Goal: Task Accomplishment & Management: Use online tool/utility

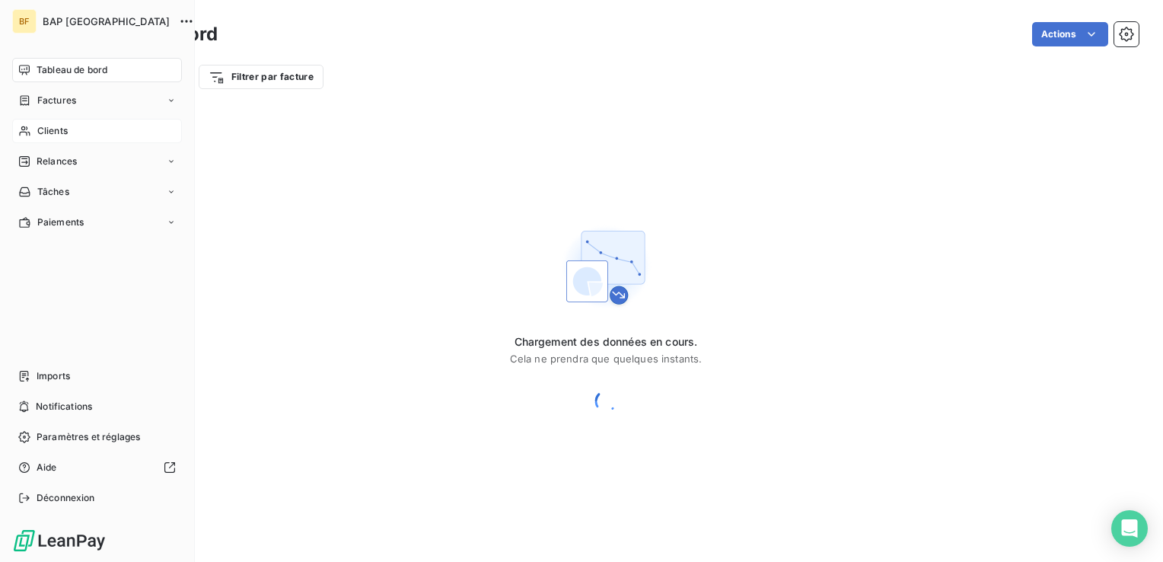
click at [27, 134] on icon at bounding box center [24, 131] width 13 height 12
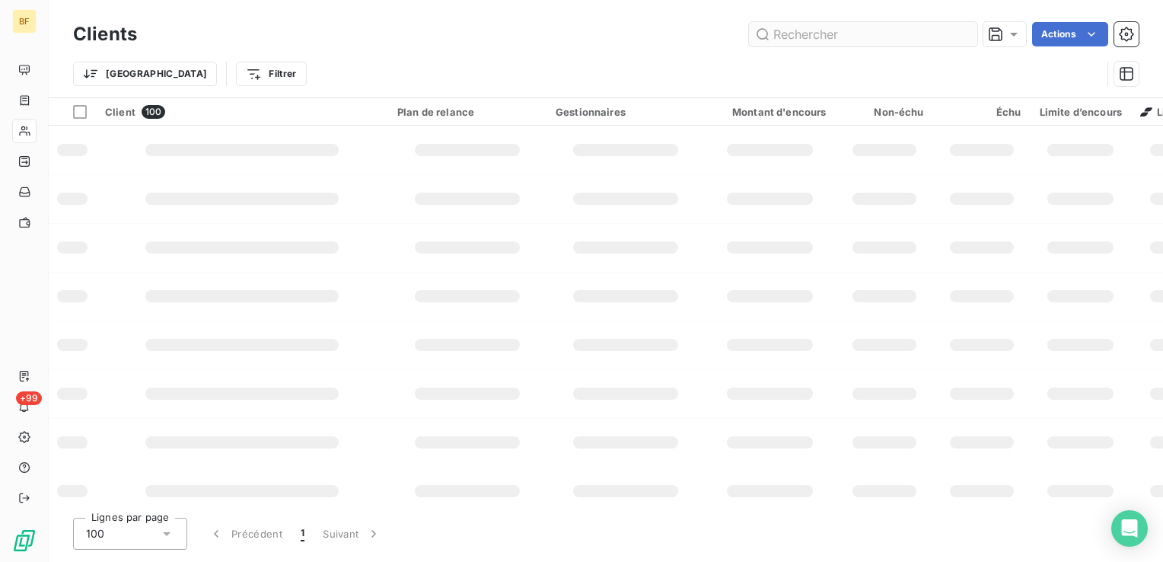
click at [906, 41] on input "text" at bounding box center [863, 34] width 228 height 24
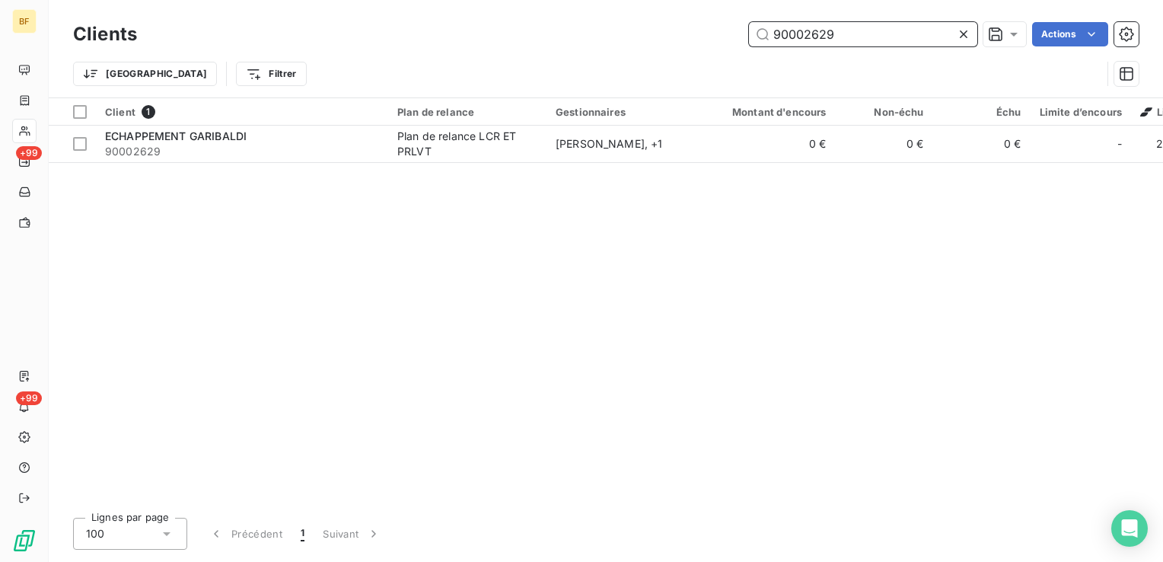
click at [854, 40] on input "90002629" at bounding box center [863, 34] width 228 height 24
drag, startPoint x: 876, startPoint y: 39, endPoint x: 804, endPoint y: 38, distance: 72.3
click at [804, 38] on input "90002629" at bounding box center [863, 34] width 228 height 24
type input "90008208"
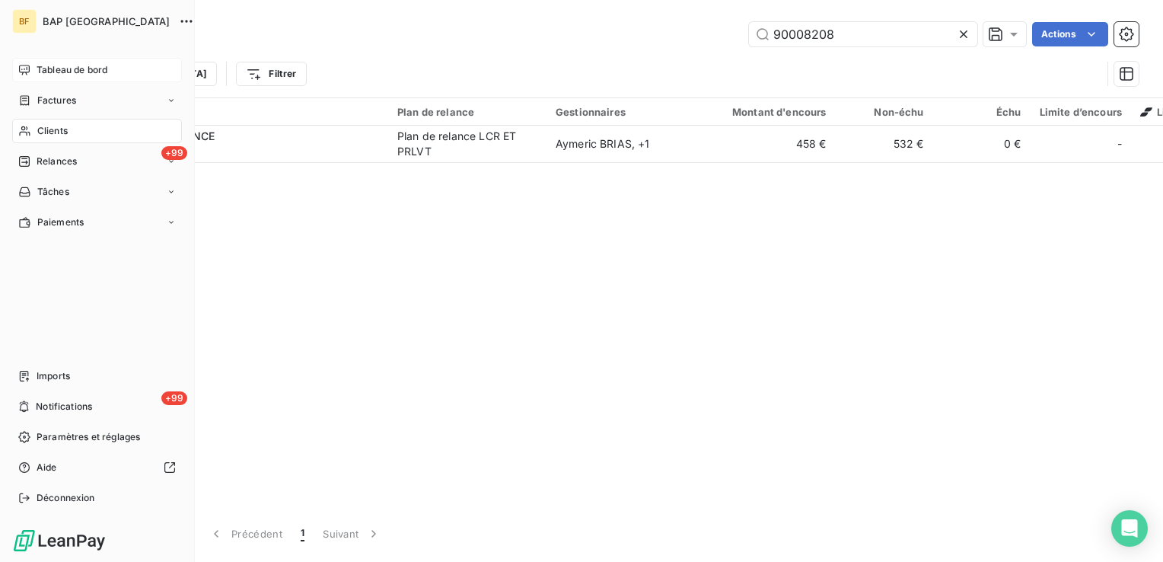
click at [43, 69] on span "Tableau de bord" at bounding box center [72, 70] width 71 height 14
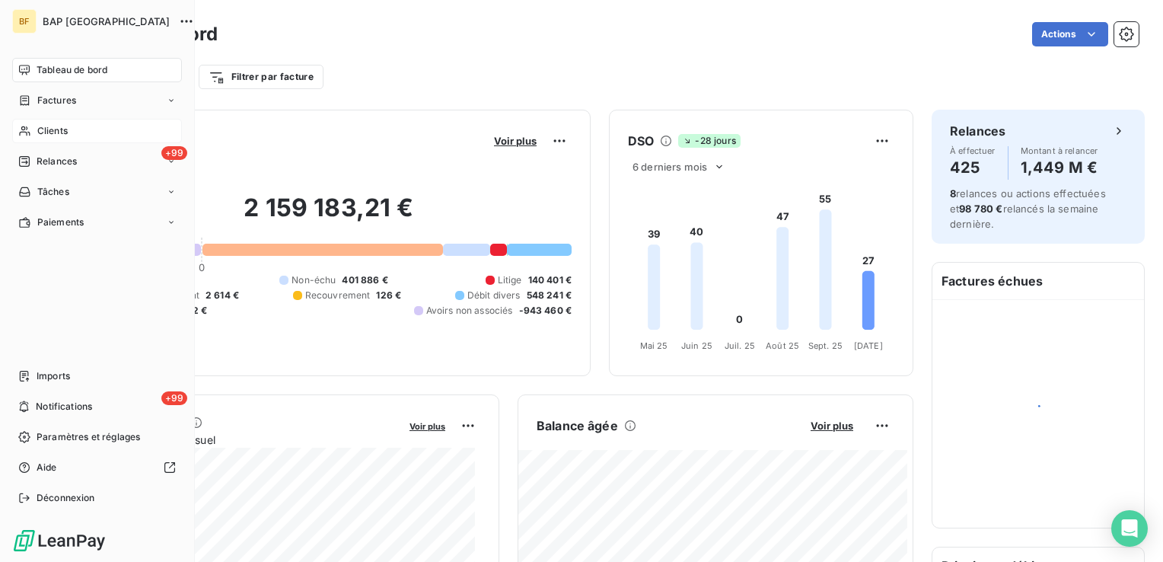
drag, startPoint x: 33, startPoint y: 126, endPoint x: 46, endPoint y: 126, distance: 13.7
click at [33, 126] on div "Clients" at bounding box center [97, 131] width 170 height 24
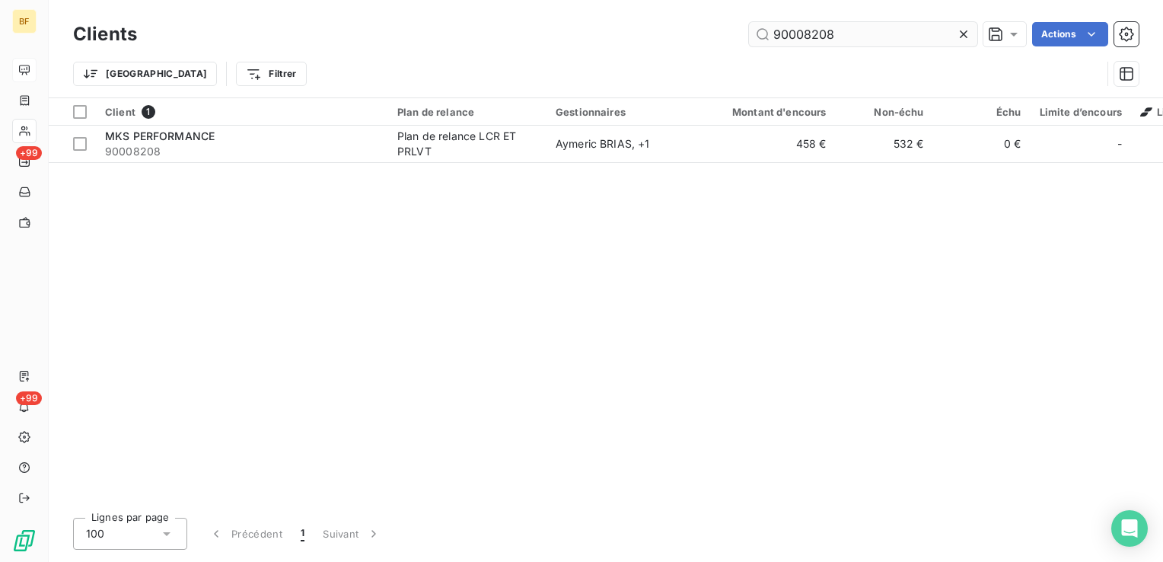
drag, startPoint x: 829, startPoint y: 44, endPoint x: 810, endPoint y: 41, distance: 19.3
click at [810, 41] on input "90008208" at bounding box center [863, 34] width 228 height 24
click at [837, 41] on input "90008109" at bounding box center [863, 34] width 228 height 24
drag, startPoint x: 842, startPoint y: 39, endPoint x: 704, endPoint y: 27, distance: 138.3
click at [708, 27] on div "90008109 Actions" at bounding box center [646, 34] width 983 height 24
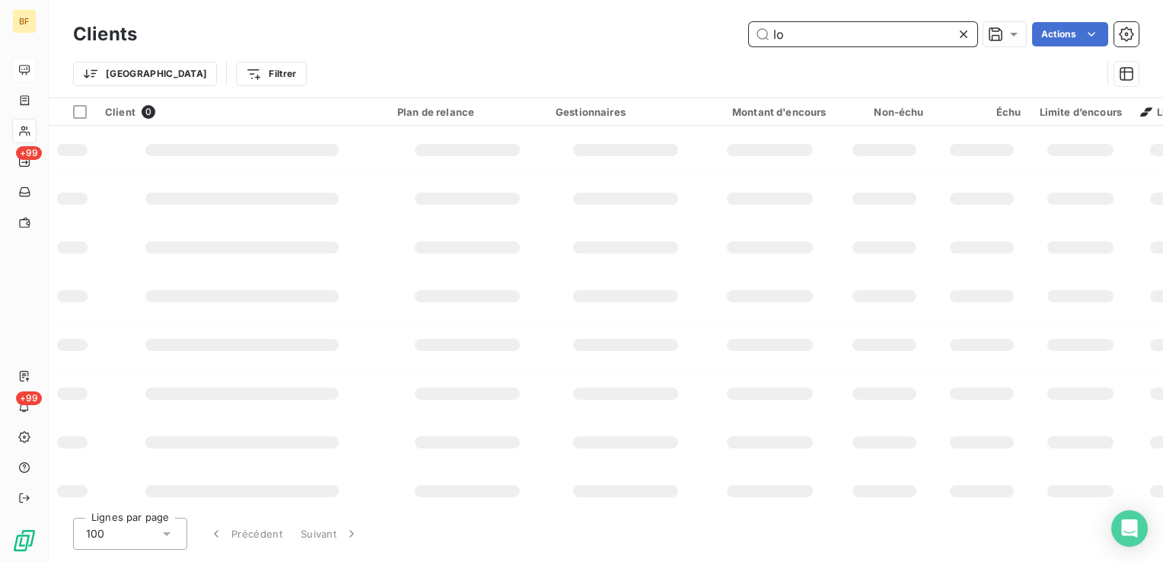
type input "l"
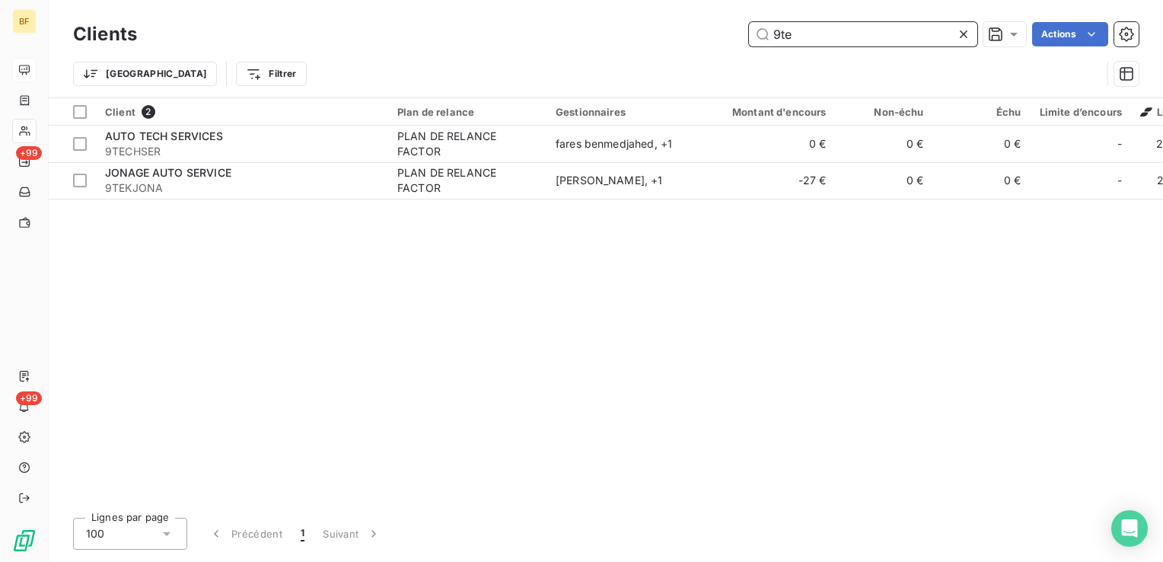
drag, startPoint x: 813, startPoint y: 41, endPoint x: 759, endPoint y: 40, distance: 53.3
click at [759, 40] on input "9te" at bounding box center [863, 34] width 228 height 24
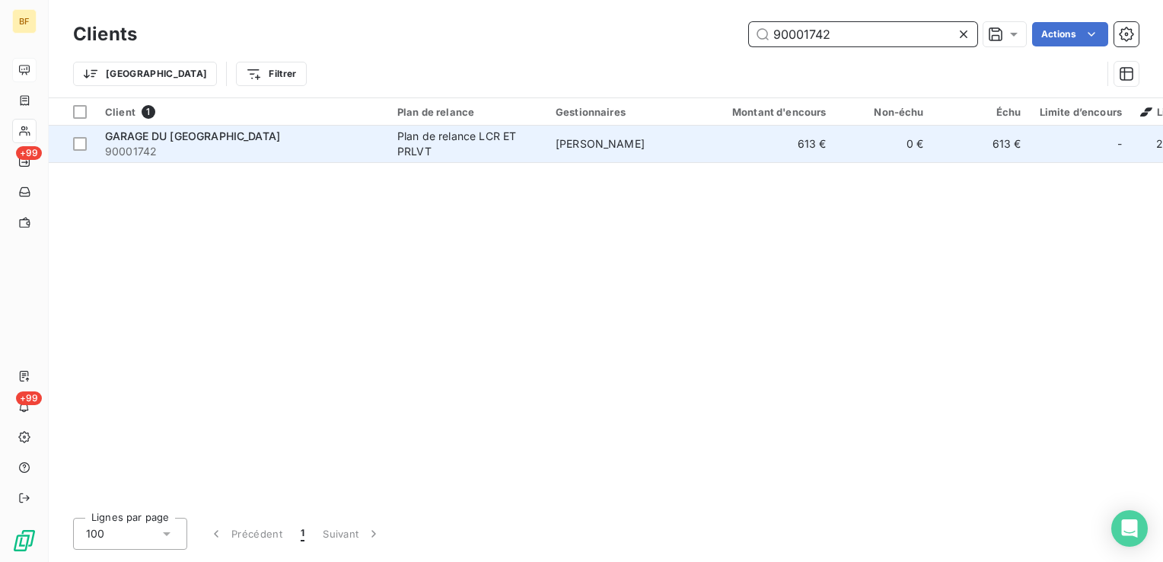
type input "90001742"
click at [403, 148] on div "Plan de relance LCR ET PRLVT" at bounding box center [467, 144] width 140 height 30
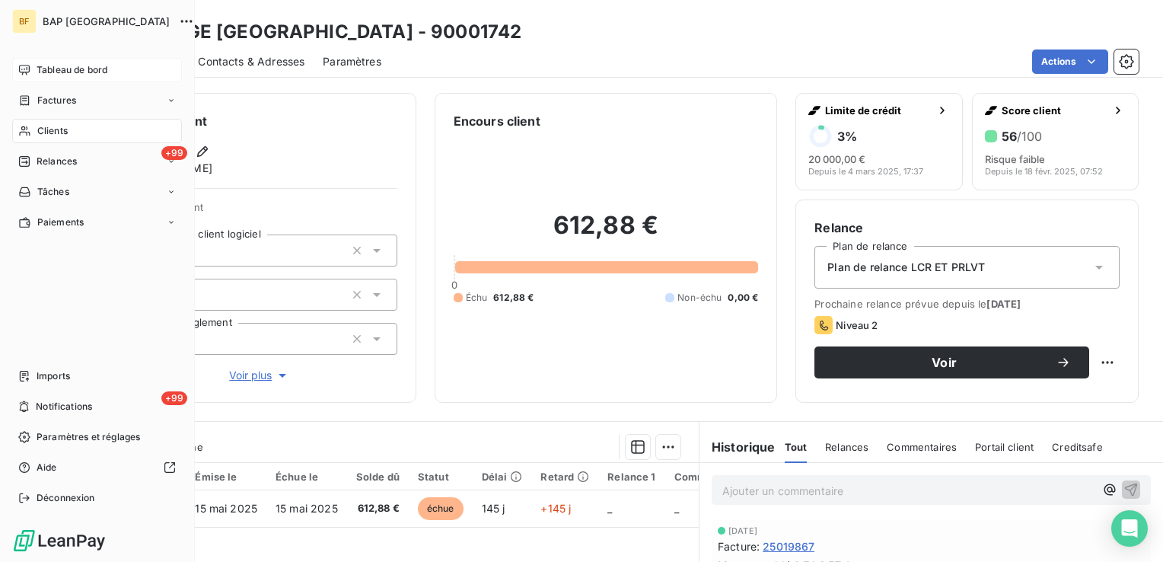
click at [27, 135] on icon at bounding box center [24, 131] width 13 height 12
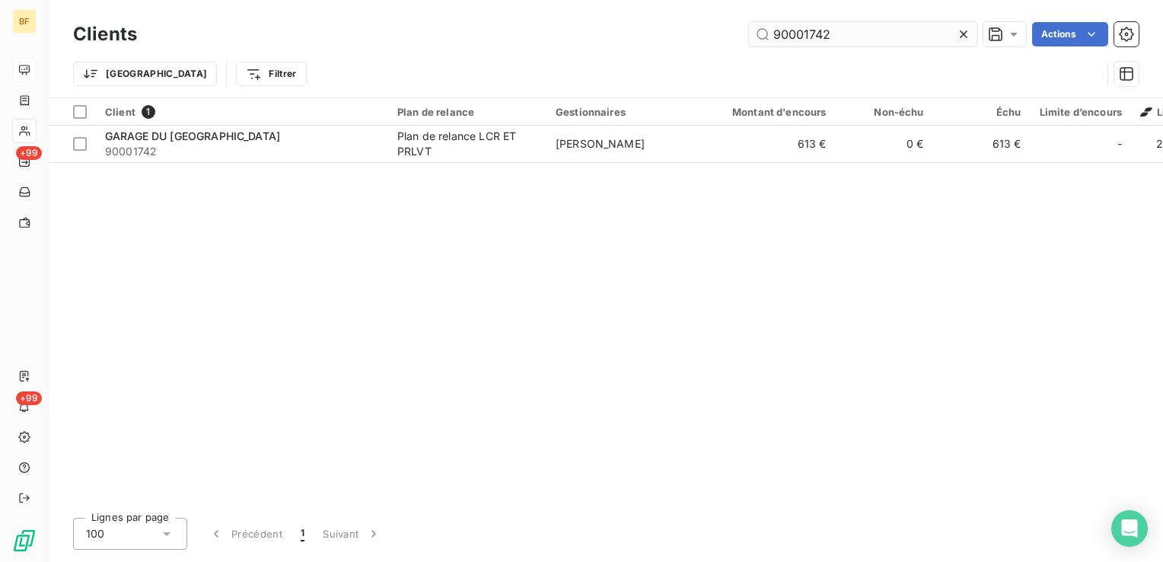
drag, startPoint x: 833, startPoint y: 31, endPoint x: 797, endPoint y: 32, distance: 36.5
click at [797, 32] on input "90001742" at bounding box center [863, 34] width 228 height 24
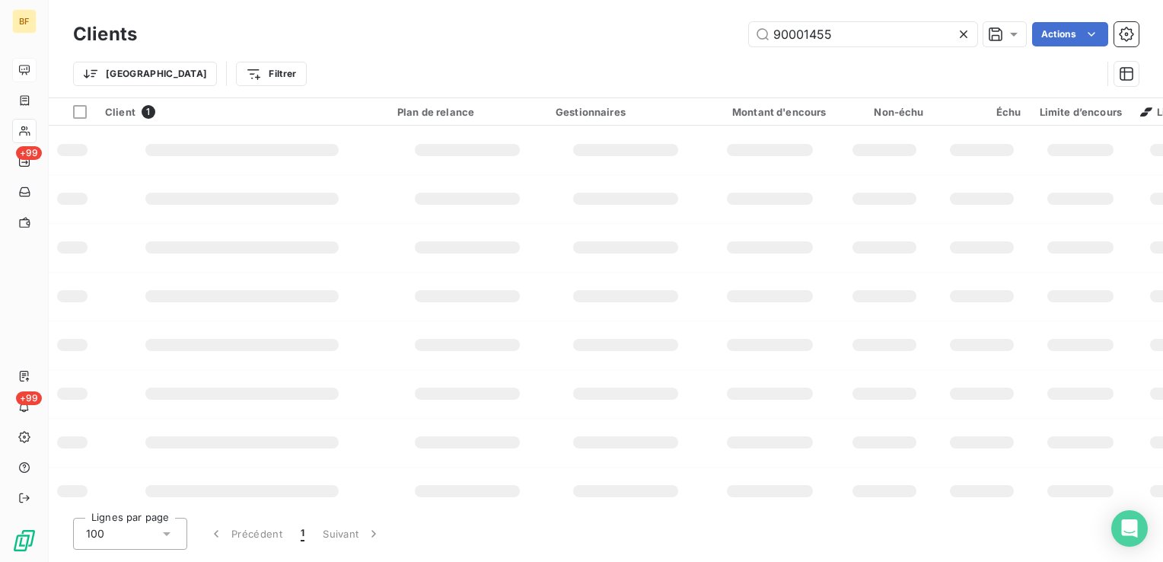
click at [516, 48] on div "Clients 90001455 Actions" at bounding box center [605, 34] width 1065 height 32
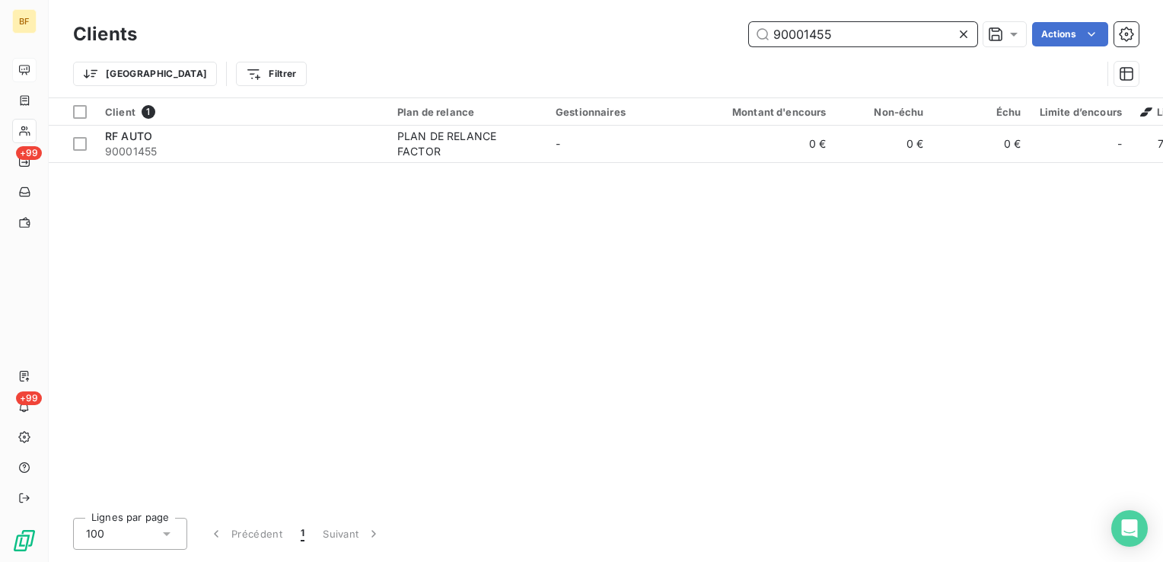
drag, startPoint x: 836, startPoint y: 41, endPoint x: 860, endPoint y: 37, distance: 24.0
click at [839, 41] on input "90001455" at bounding box center [863, 34] width 228 height 24
drag, startPoint x: 861, startPoint y: 36, endPoint x: 751, endPoint y: 23, distance: 110.3
click at [751, 23] on input "90001455" at bounding box center [863, 34] width 228 height 24
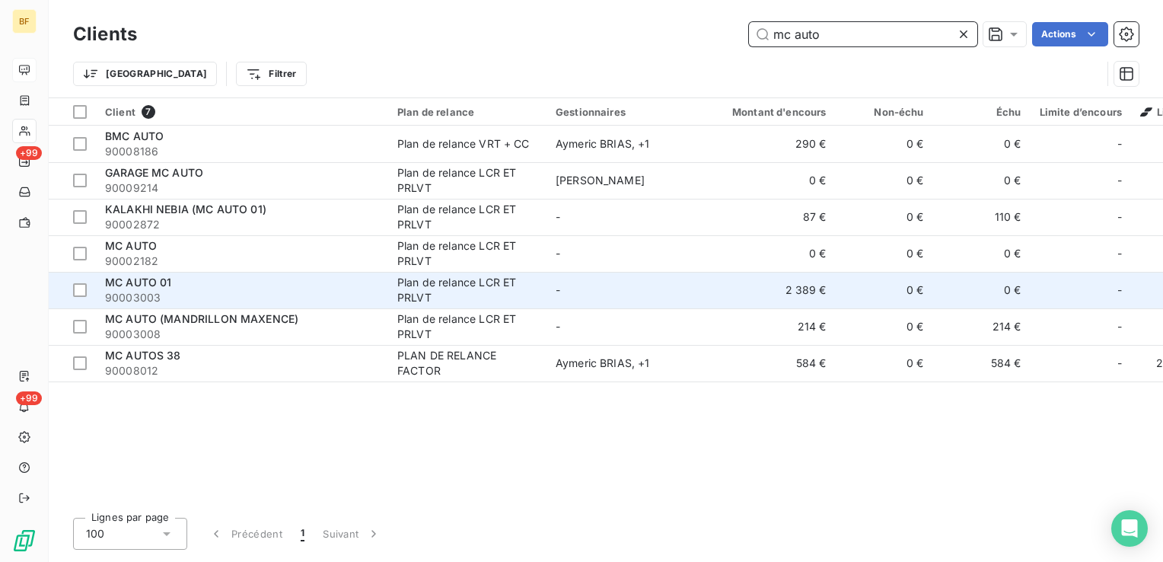
type input "mc auto"
click at [213, 288] on div "MC AUTO 01" at bounding box center [242, 282] width 274 height 15
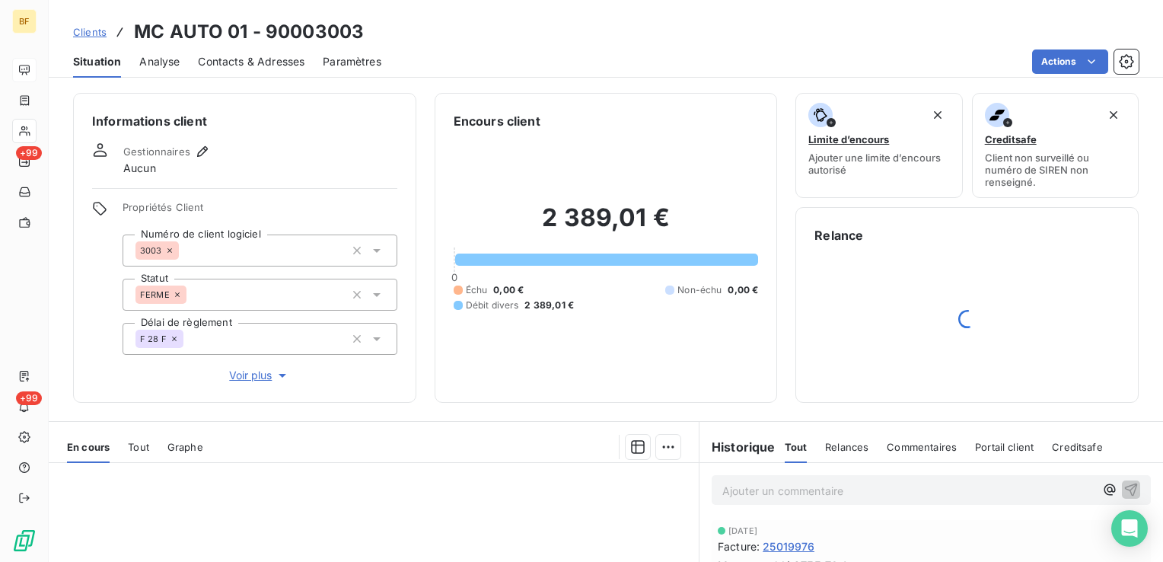
drag, startPoint x: 228, startPoint y: 65, endPoint x: 326, endPoint y: 74, distance: 99.3
click at [228, 65] on span "Contacts & Adresses" at bounding box center [251, 61] width 107 height 15
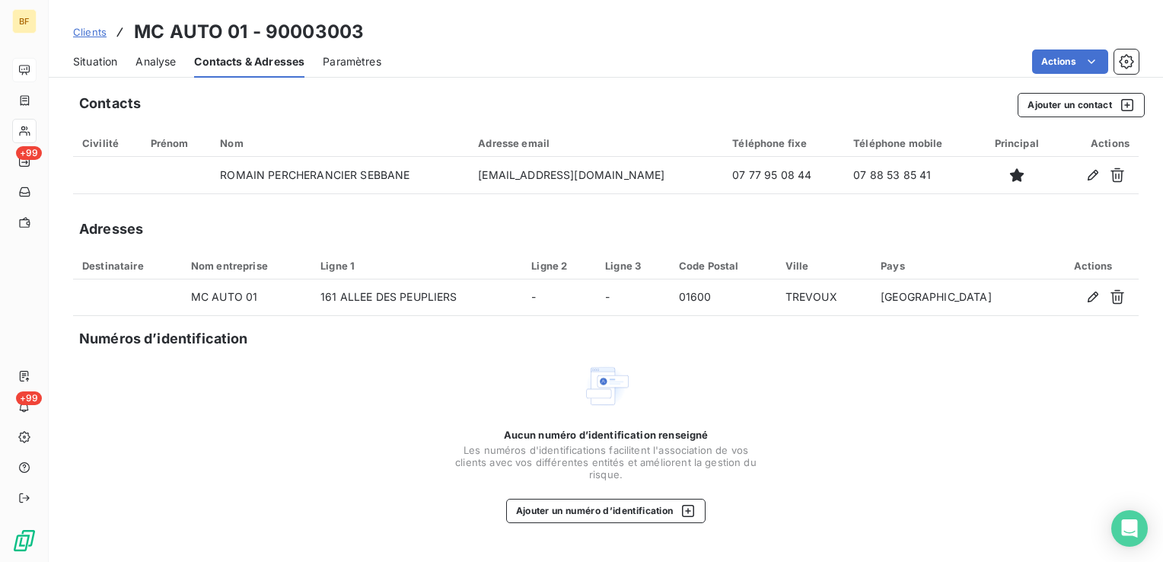
click at [110, 66] on span "Situation" at bounding box center [95, 61] width 44 height 15
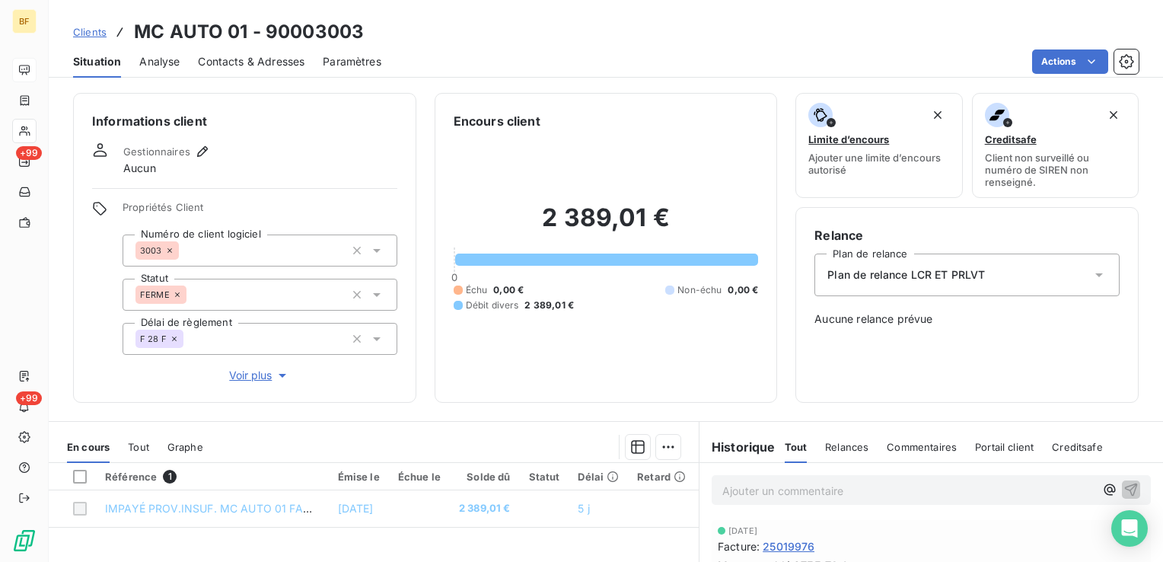
drag, startPoint x: 707, startPoint y: 68, endPoint x: 745, endPoint y: 345, distance: 278.8
click at [707, 68] on div "Actions" at bounding box center [768, 61] width 739 height 24
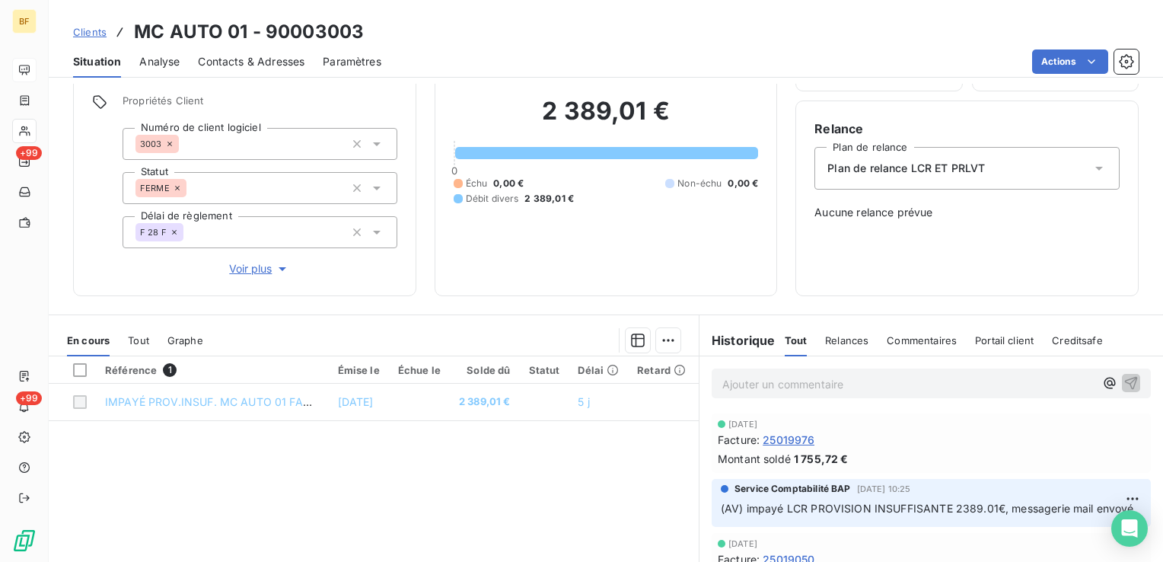
scroll to position [228, 0]
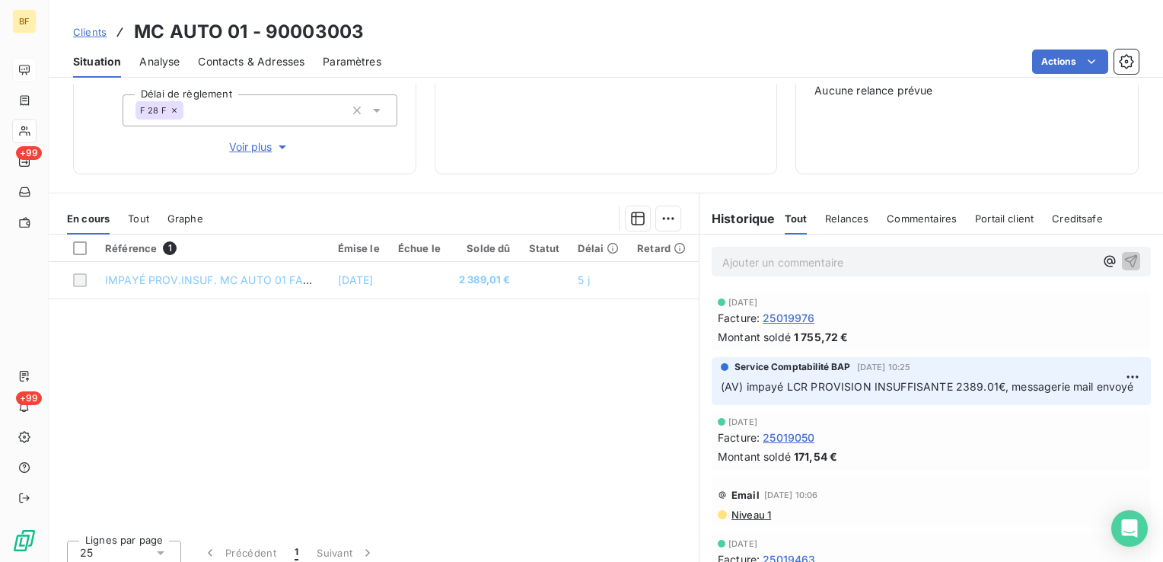
click at [769, 269] on p "Ajouter un commentaire ﻿" at bounding box center [908, 262] width 372 height 19
click at [843, 258] on p "Ajouter un commentaire ﻿" at bounding box center [908, 262] width 372 height 19
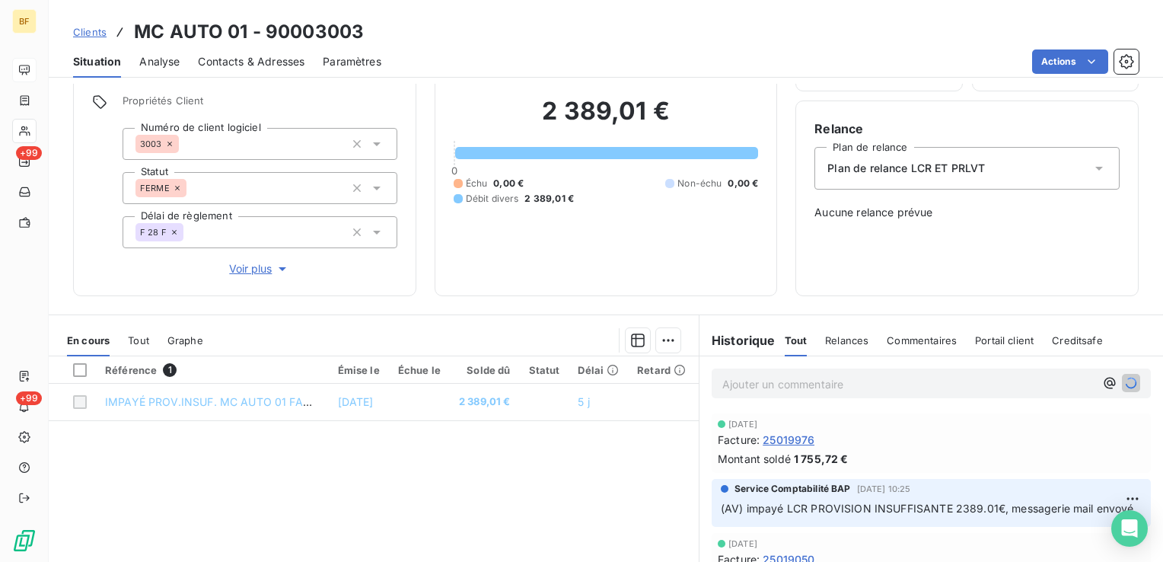
scroll to position [0, 0]
